Goal: Transaction & Acquisition: Purchase product/service

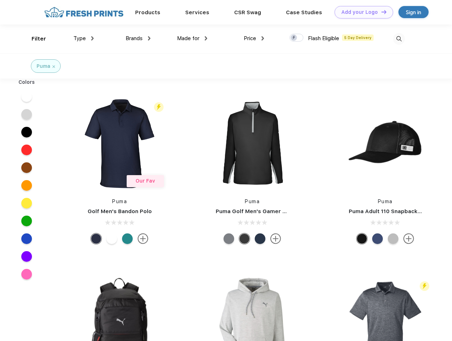
click at [361, 12] on link "Add your Logo Design Tool" at bounding box center [364, 12] width 59 height 12
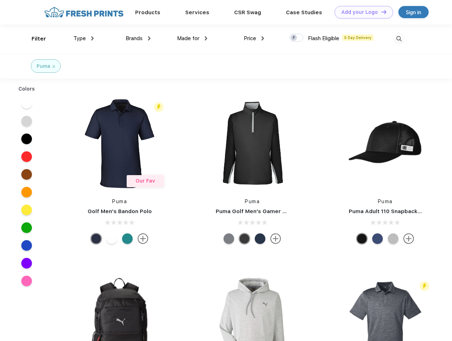
click at [0, 0] on div "Design Tool" at bounding box center [0, 0] width 0 height 0
click at [381, 12] on link "Add your Logo Design Tool" at bounding box center [364, 12] width 59 height 12
click at [34, 39] on div "Filter" at bounding box center [39, 39] width 15 height 8
click at [84, 38] on span "Type" at bounding box center [80, 38] width 12 height 6
click at [138, 38] on span "Brands" at bounding box center [134, 38] width 17 height 6
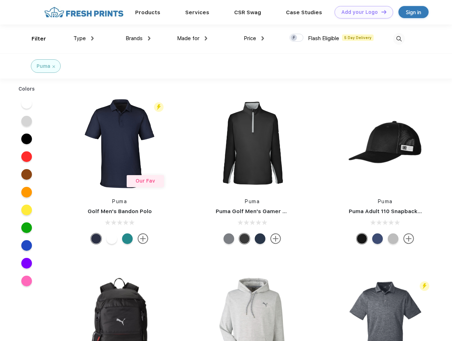
click at [192, 38] on span "Made for" at bounding box center [188, 38] width 22 height 6
click at [254, 38] on span "Price" at bounding box center [250, 38] width 12 height 6
click at [297, 38] on div at bounding box center [297, 38] width 14 height 8
click at [294, 38] on input "checkbox" at bounding box center [292, 35] width 5 height 5
click at [399, 39] on img at bounding box center [399, 39] width 12 height 12
